Goal: Information Seeking & Learning: Learn about a topic

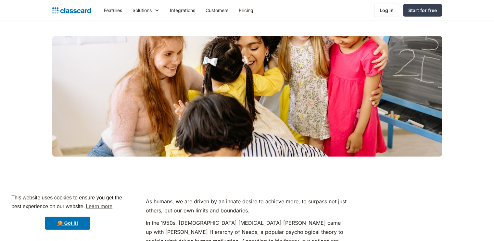
scroll to position [169, 0]
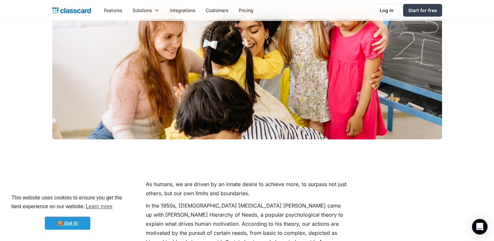
click at [78, 222] on link "🍪 Got it!" at bounding box center [67, 223] width 45 height 13
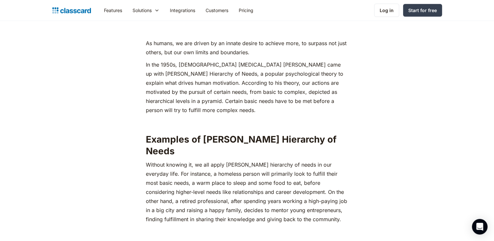
scroll to position [363, 0]
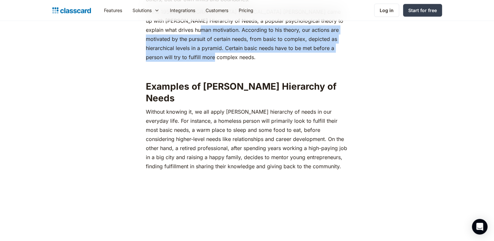
drag, startPoint x: 174, startPoint y: 29, endPoint x: 183, endPoint y: 59, distance: 30.8
click at [183, 59] on p "In the 1950s, [DEMOGRAPHIC_DATA] [MEDICAL_DATA] [PERSON_NAME] came up with [PER…" at bounding box center [247, 34] width 202 height 55
copy p "According to his theory, our actions are motivated by the pursuit of certain ne…"
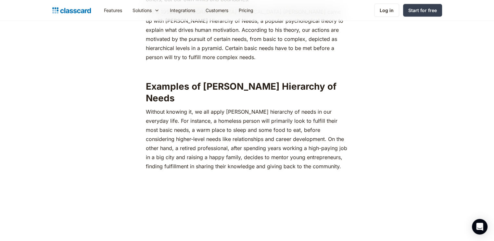
click at [337, 134] on p "‍Without knowing it, we all apply [PERSON_NAME] hierarchy of needs in our every…" at bounding box center [247, 139] width 202 height 64
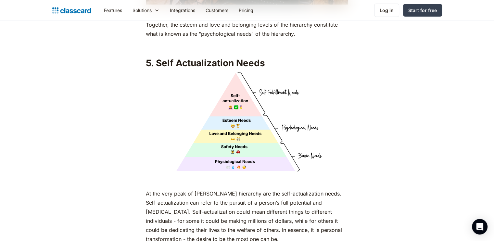
scroll to position [2713, 0]
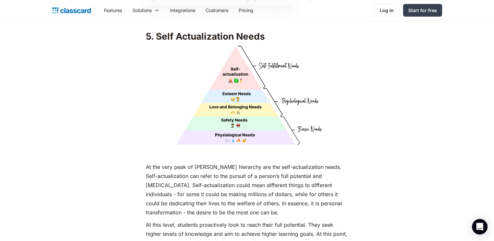
click at [246, 87] on img at bounding box center [247, 95] width 202 height 101
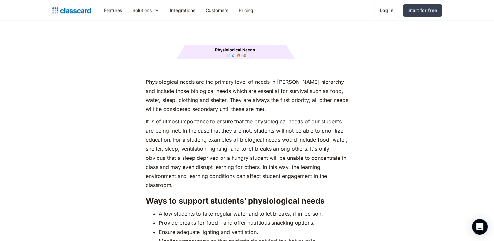
scroll to position [881, 0]
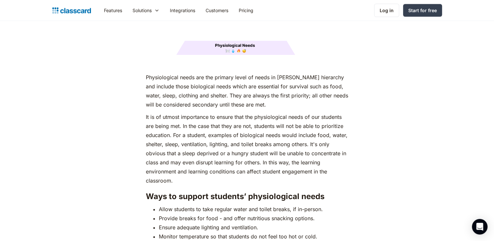
click at [197, 112] on p "It is of utmost importance to ensure that the physiological needs of our studen…" at bounding box center [247, 148] width 202 height 73
click at [184, 168] on p "It is of utmost importance to ensure that the physiological needs of our studen…" at bounding box center [247, 148] width 202 height 73
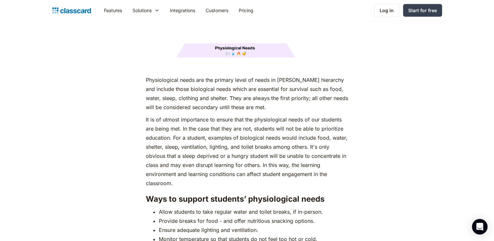
scroll to position [883, 0]
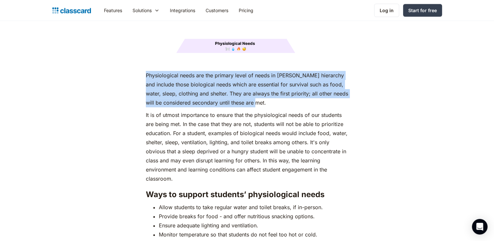
drag, startPoint x: 146, startPoint y: 62, endPoint x: 284, endPoint y: 92, distance: 141.0
click at [284, 92] on p "Physiological needs are the primary level of needs in [PERSON_NAME] hierarchy a…" at bounding box center [247, 89] width 202 height 36
copy p "Physiological needs are the primary level of needs in [PERSON_NAME] hierarchy a…"
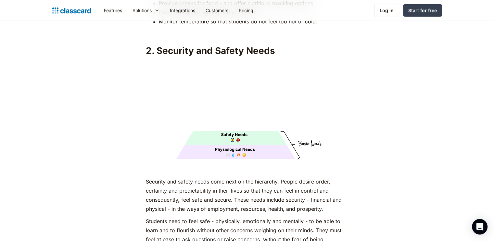
scroll to position [1101, 0]
